Goal: Information Seeking & Learning: Learn about a topic

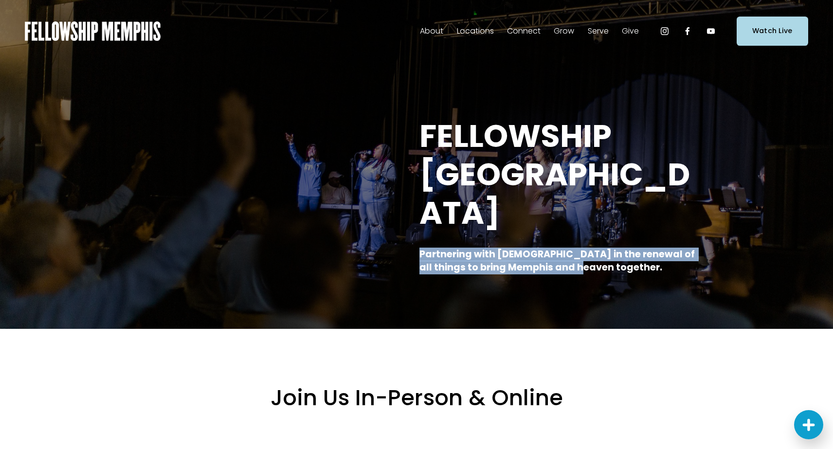
drag, startPoint x: 570, startPoint y: 233, endPoint x: 409, endPoint y: 223, distance: 161.4
click at [409, 223] on div "FELLOWSHIP MEMPHIS Partnering with God in the renewal of all things to bring Me…" at bounding box center [416, 195] width 833 height 157
copy strong "Partnering with [DEMOGRAPHIC_DATA] in the renewal of all things to bring Memphi…"
click at [438, 29] on span "About" at bounding box center [431, 31] width 23 height 14
click at [0, 0] on span "Our Values" at bounding box center [0, 0] width 0 height 0
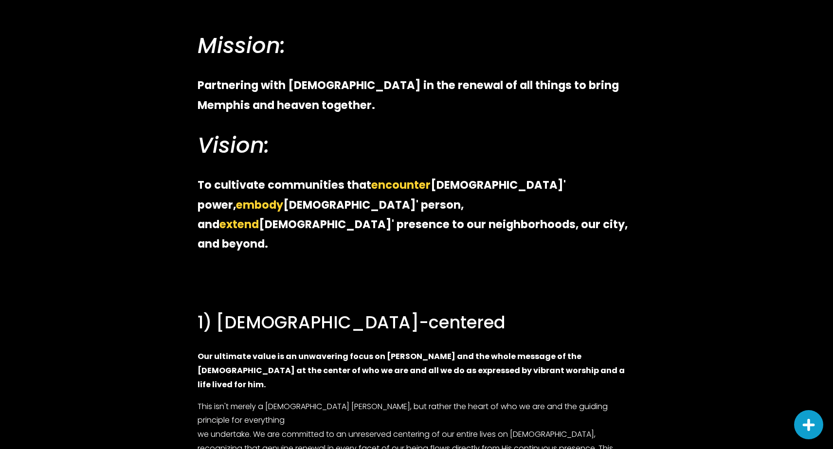
scroll to position [325, 0]
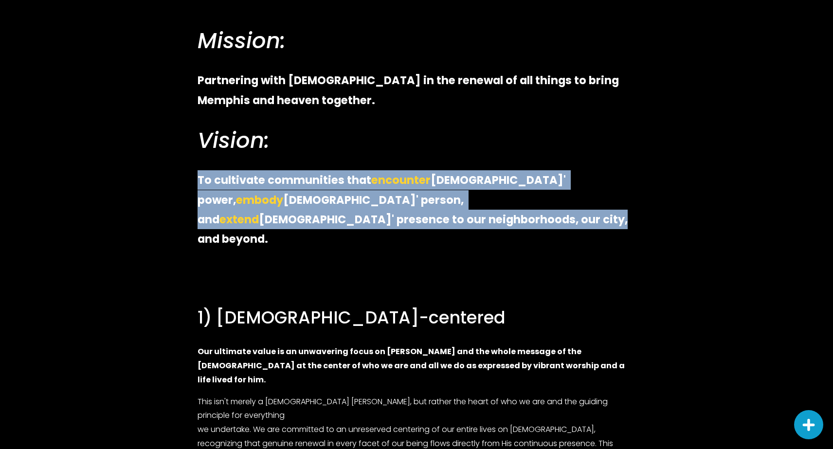
drag, startPoint x: 242, startPoint y: 224, endPoint x: 188, endPoint y: 186, distance: 65.6
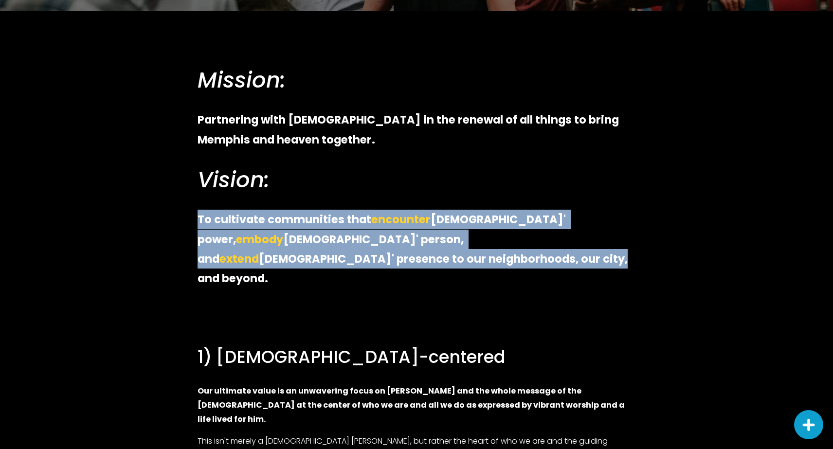
scroll to position [284, 0]
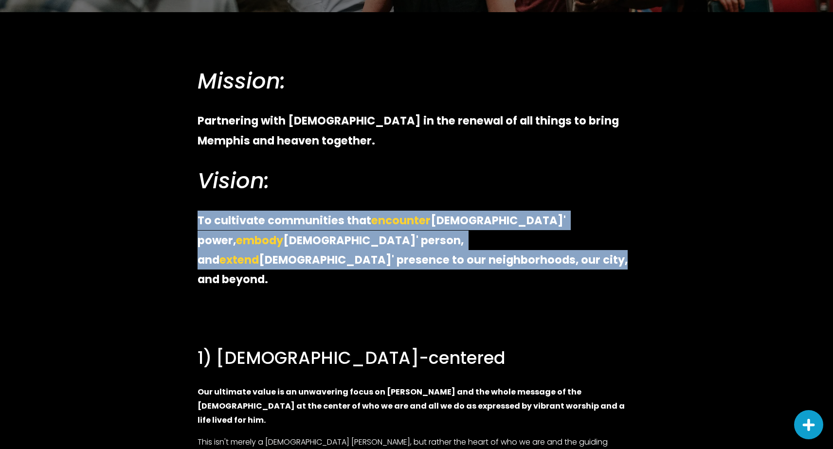
copy p "To cultivate communities that encounter Jesus' power, embody Jesus' person, and…"
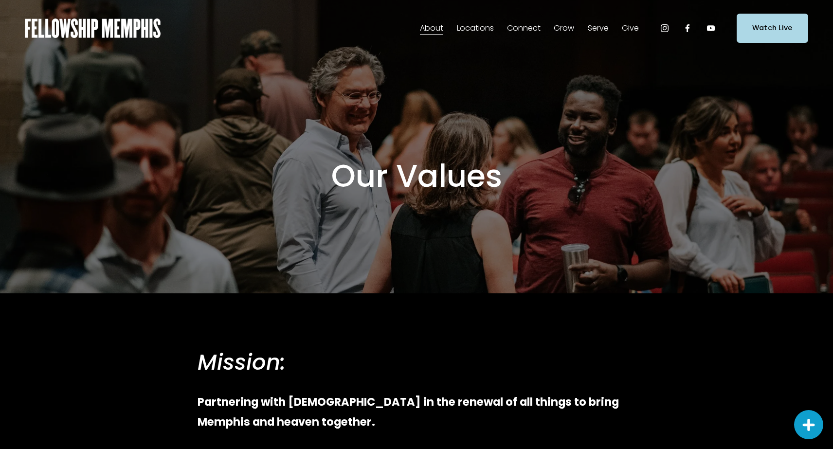
scroll to position [0, 0]
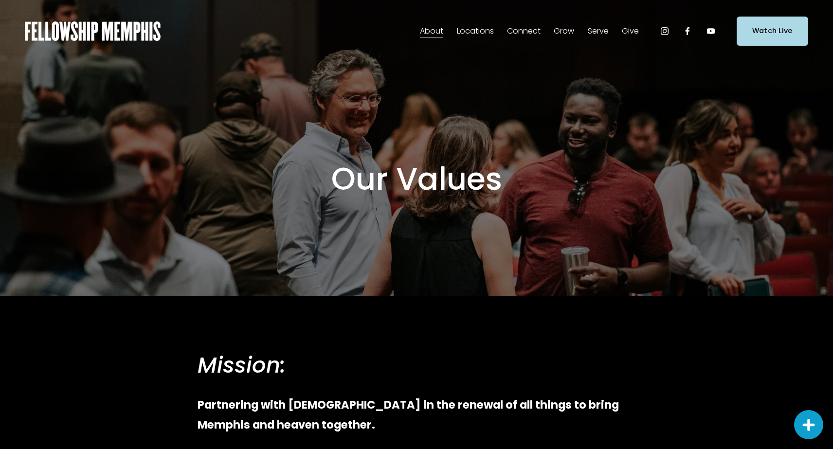
click at [0, 0] on span "Our Beliefs" at bounding box center [0, 0] width 0 height 0
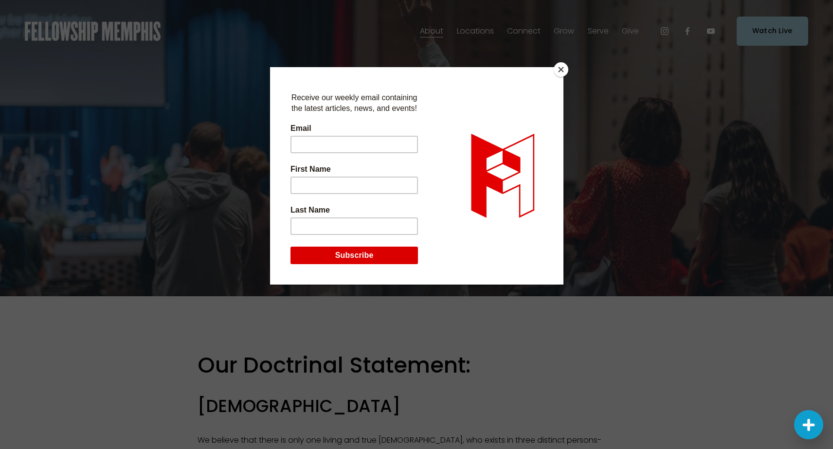
click at [560, 69] on button "Close" at bounding box center [561, 69] width 15 height 15
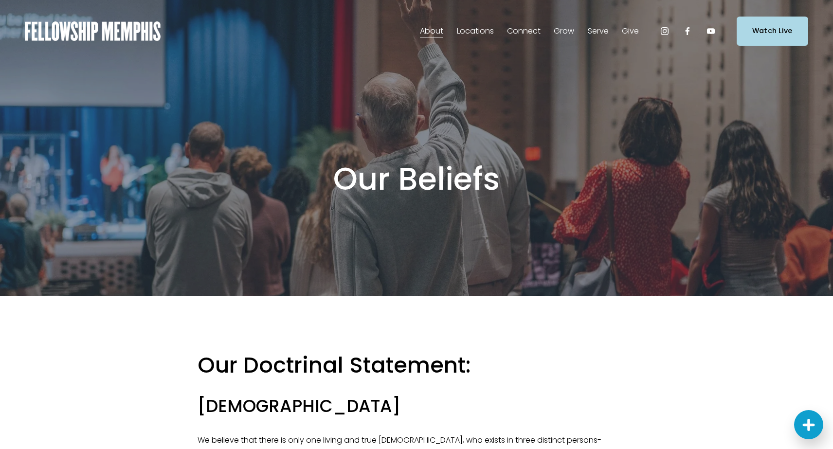
click at [115, 26] on img at bounding box center [93, 30] width 136 height 19
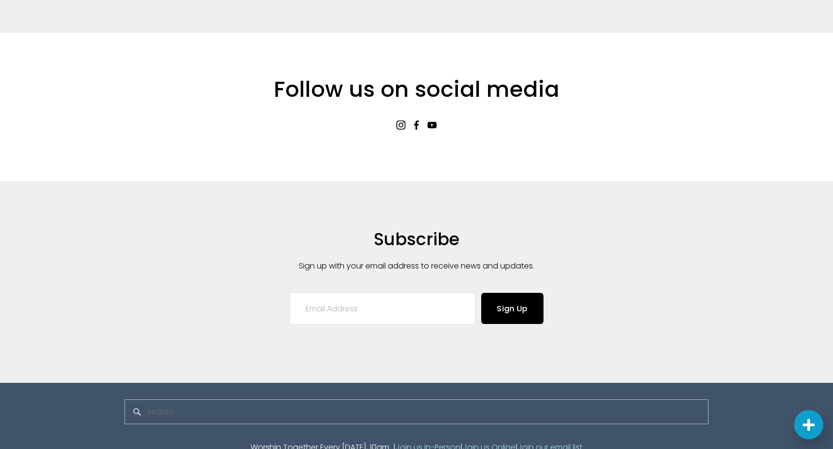
scroll to position [2224, 0]
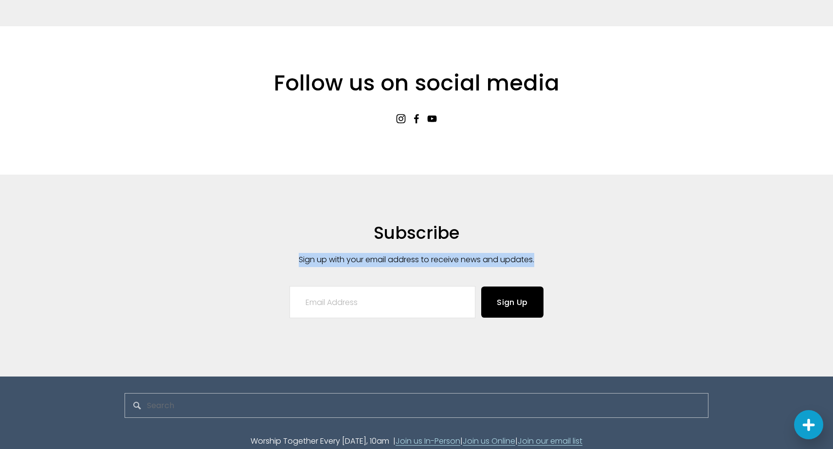
drag, startPoint x: 536, startPoint y: 228, endPoint x: 278, endPoint y: 226, distance: 258.0
click at [278, 253] on p "Sign up with your email address to receive news and updates." at bounding box center [417, 260] width 372 height 14
copy p "Sign up with your email address to receive news and updates."
